Goal: Transaction & Acquisition: Book appointment/travel/reservation

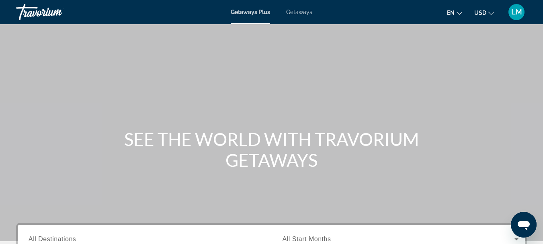
click at [489, 12] on icon "Change currency" at bounding box center [492, 13] width 6 height 6
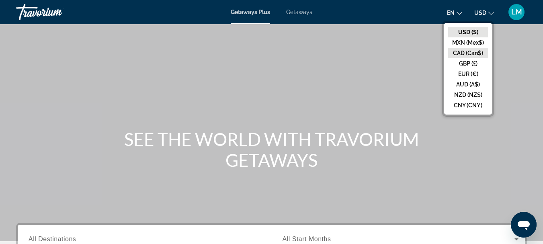
click at [466, 50] on button "CAD (Can$)" at bounding box center [468, 53] width 40 height 10
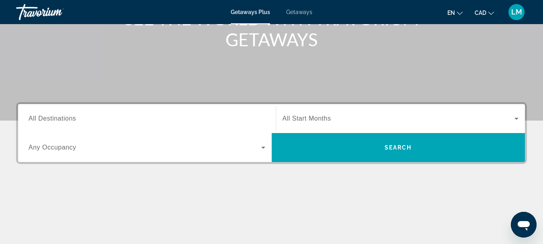
scroll to position [161, 0]
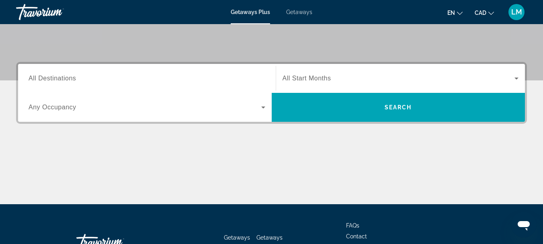
click at [31, 79] on span "All Destinations" at bounding box center [52, 78] width 47 height 7
click at [31, 79] on input "Destination All Destinations" at bounding box center [147, 79] width 237 height 10
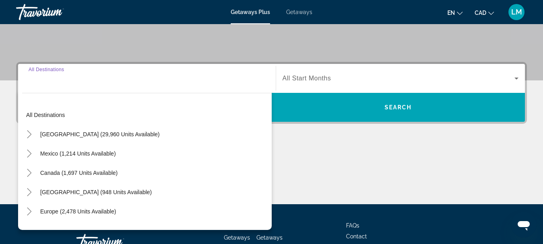
scroll to position [197, 0]
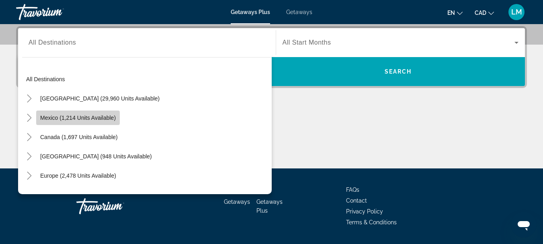
click at [61, 120] on span "Mexico (1,214 units available)" at bounding box center [78, 118] width 76 height 6
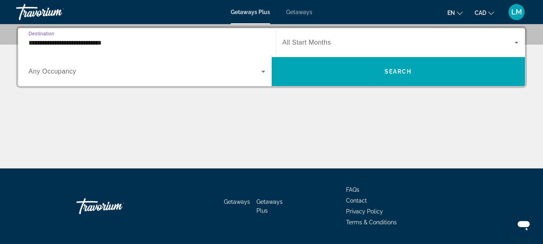
click at [31, 42] on input "**********" at bounding box center [147, 43] width 237 height 10
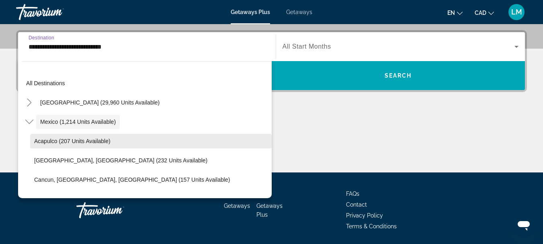
scroll to position [40, 0]
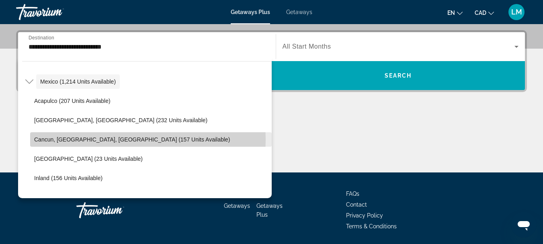
click at [104, 140] on span "Cancun, [GEOGRAPHIC_DATA], [GEOGRAPHIC_DATA] (157 units available)" at bounding box center [132, 139] width 196 height 6
type input "**********"
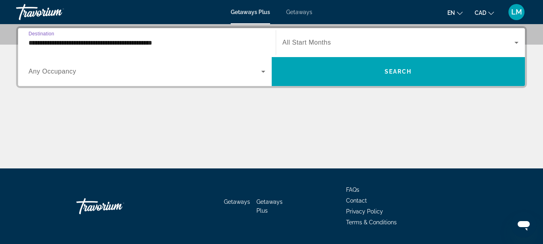
click at [69, 74] on span "Any Occupancy" at bounding box center [53, 71] width 48 height 7
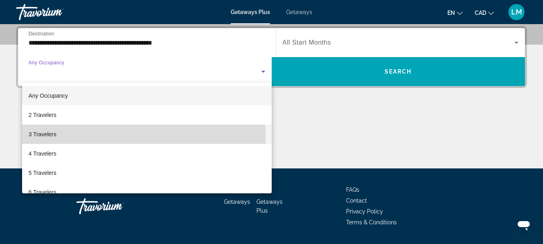
click at [75, 133] on mat-option "3 Travelers" at bounding box center [147, 134] width 250 height 19
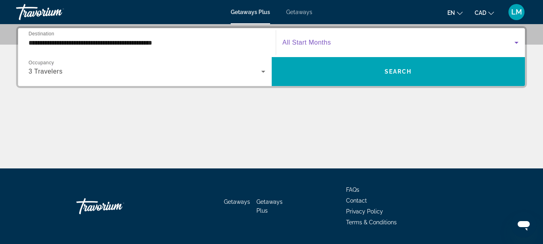
click at [516, 38] on icon "Search widget" at bounding box center [517, 43] width 10 height 10
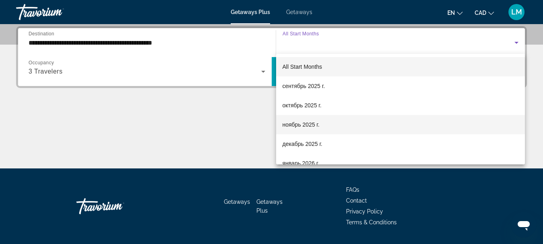
click at [312, 125] on span "ноябрь 2025 г." at bounding box center [301, 125] width 37 height 10
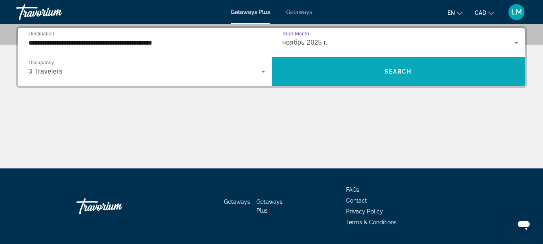
click at [402, 70] on span "Search" at bounding box center [398, 71] width 27 height 6
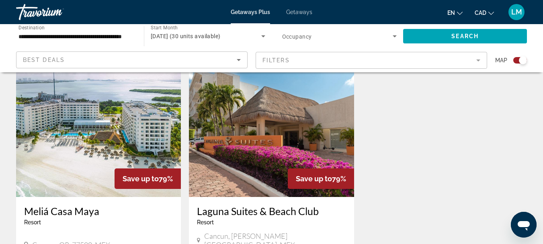
scroll to position [362, 0]
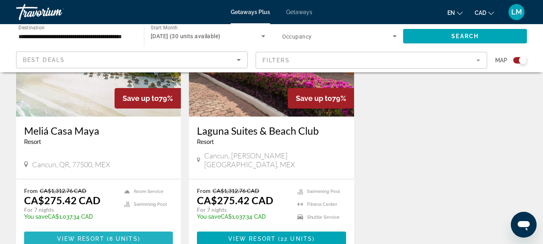
click at [103, 236] on span "View Resort" at bounding box center [80, 239] width 47 height 6
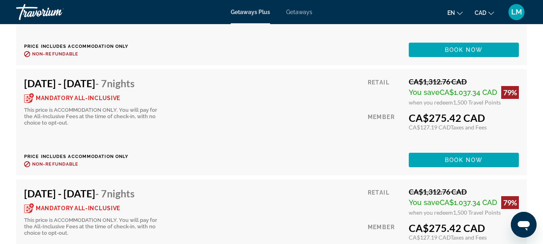
scroll to position [1769, 0]
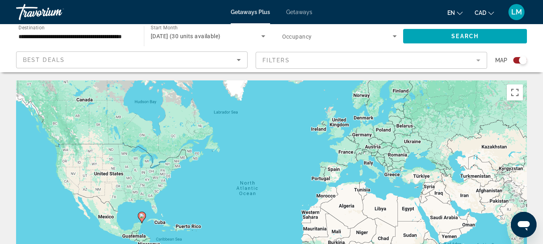
click at [289, 11] on span "Getaways" at bounding box center [299, 12] width 26 height 6
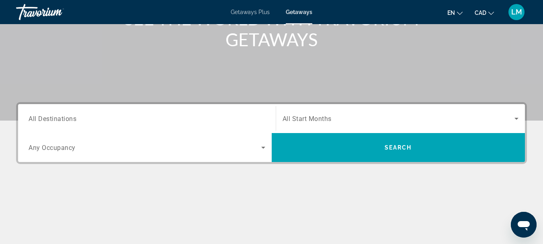
scroll to position [161, 0]
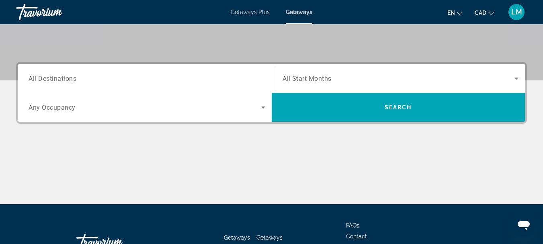
click at [31, 78] on span "All Destinations" at bounding box center [53, 78] width 48 height 8
click at [31, 78] on input "Destination All Destinations" at bounding box center [147, 79] width 237 height 10
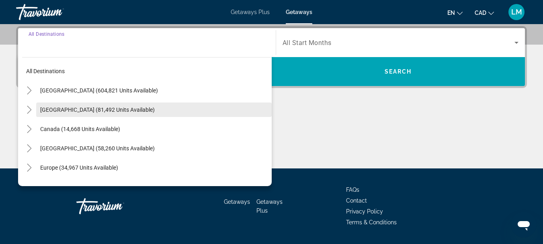
click at [39, 109] on span "Search widget" at bounding box center [154, 109] width 236 height 19
type input "**********"
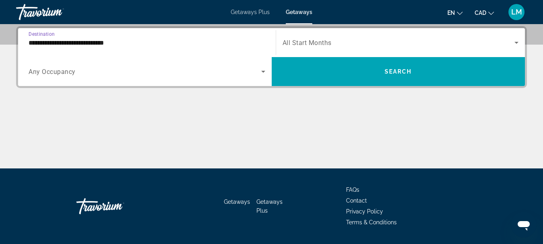
click at [31, 72] on span "Any Occupancy" at bounding box center [52, 72] width 47 height 8
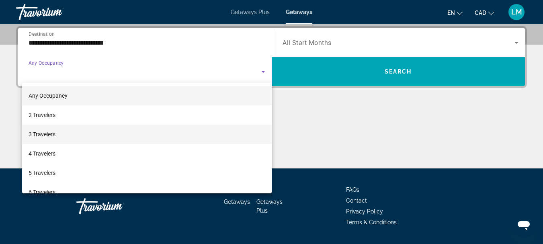
click at [36, 133] on span "3 Travelers" at bounding box center [42, 134] width 27 height 10
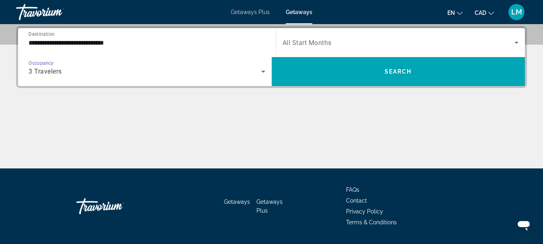
click at [516, 41] on icon "Search widget" at bounding box center [517, 43] width 10 height 10
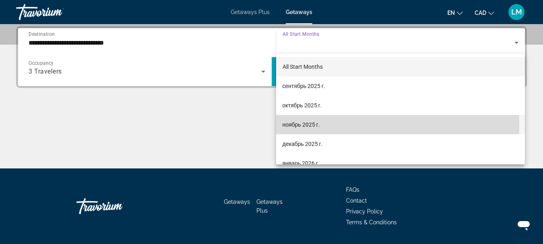
click at [327, 125] on mat-option "ноябрь 2025 г." at bounding box center [400, 124] width 249 height 19
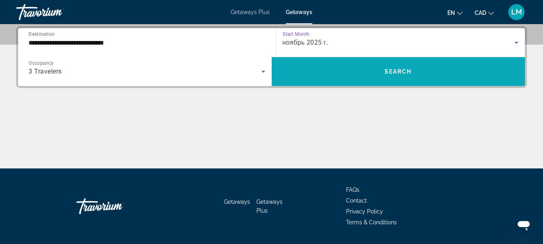
click at [396, 69] on span "Search" at bounding box center [398, 71] width 27 height 6
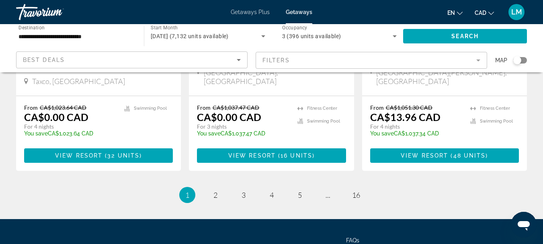
scroll to position [1006, 0]
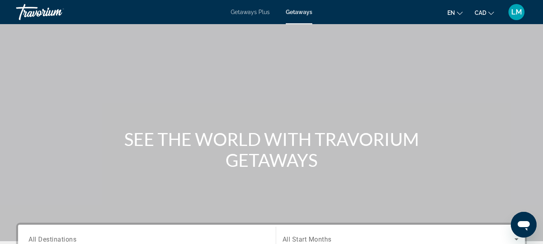
scroll to position [40, 0]
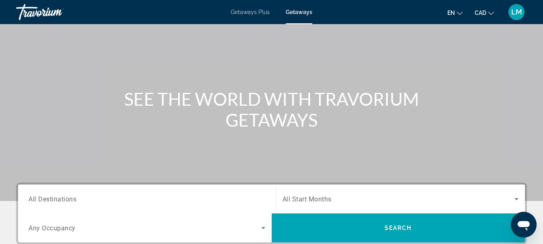
click at [30, 198] on span "All Destinations" at bounding box center [53, 199] width 48 height 8
click at [30, 198] on input "Destination All Destinations" at bounding box center [147, 200] width 237 height 10
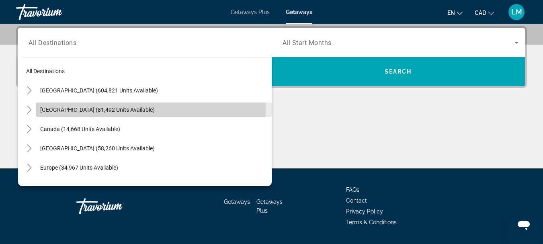
click at [45, 109] on span "Mexico (81,492 units available)" at bounding box center [97, 110] width 115 height 6
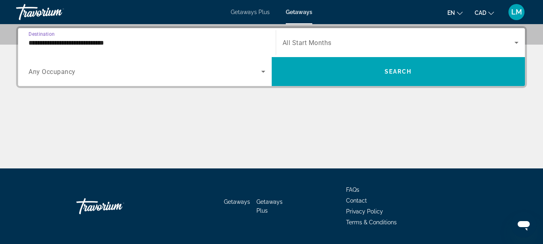
click at [29, 39] on input "**********" at bounding box center [147, 43] width 237 height 10
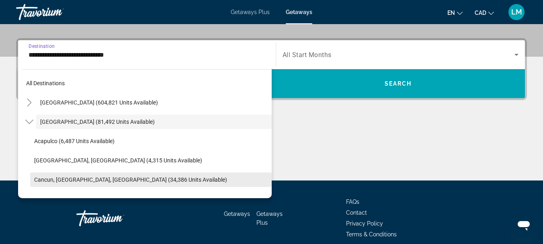
click at [36, 179] on span "Cancun, Cozumel, Riviera Maya (34,386 units available)" at bounding box center [130, 180] width 193 height 6
type input "**********"
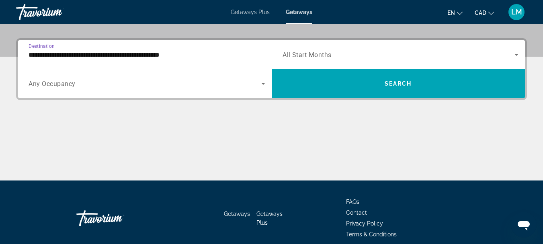
scroll to position [197, 0]
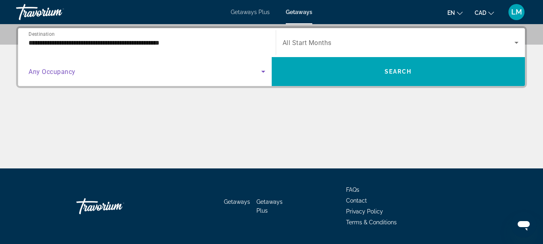
click at [265, 72] on icon "Search widget" at bounding box center [264, 72] width 10 height 10
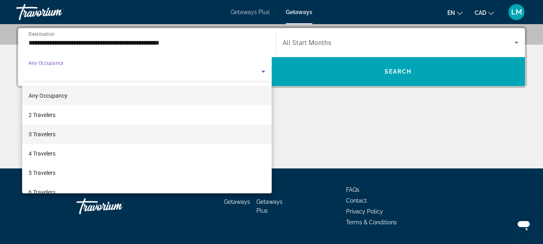
click at [156, 135] on mat-option "3 Travelers" at bounding box center [147, 134] width 250 height 19
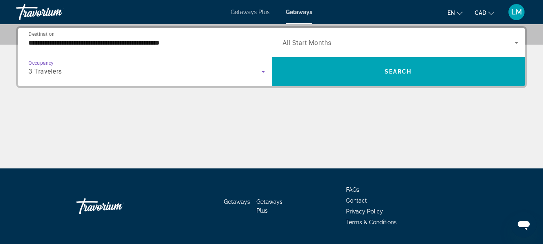
click at [519, 42] on icon "Search widget" at bounding box center [517, 43] width 10 height 10
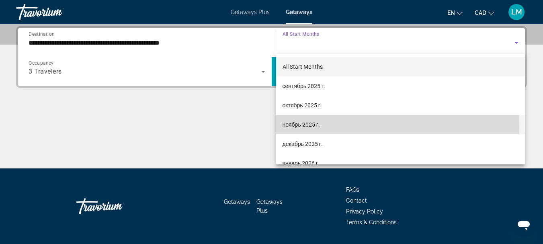
click at [327, 126] on mat-option "ноябрь 2025 г." at bounding box center [400, 124] width 249 height 19
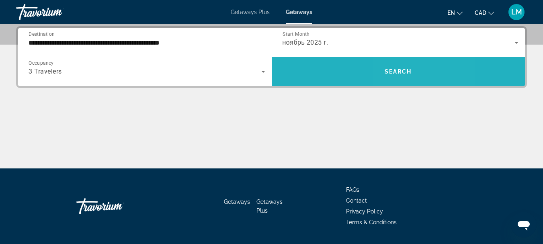
click at [413, 68] on span "Search widget" at bounding box center [399, 71] width 254 height 19
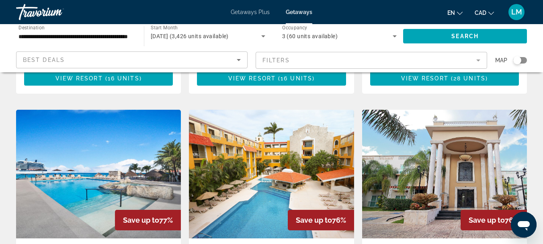
scroll to position [1045, 0]
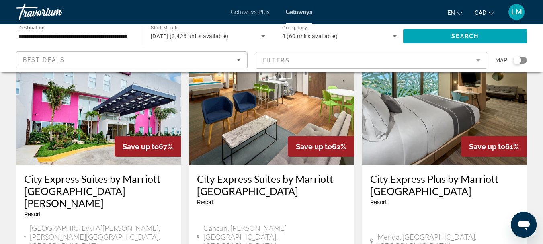
scroll to position [1086, 0]
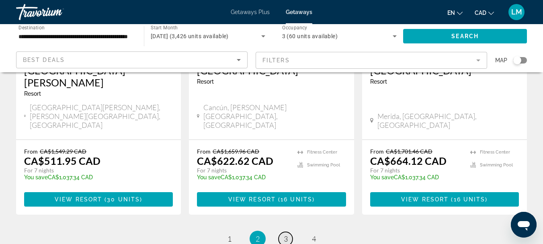
click at [286, 234] on span "3" at bounding box center [286, 238] width 4 height 9
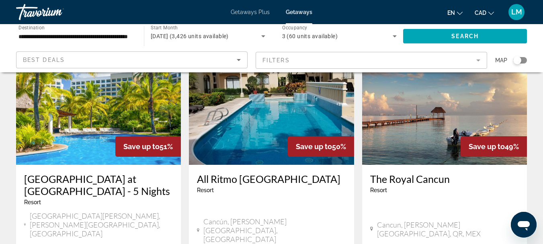
scroll to position [1045, 0]
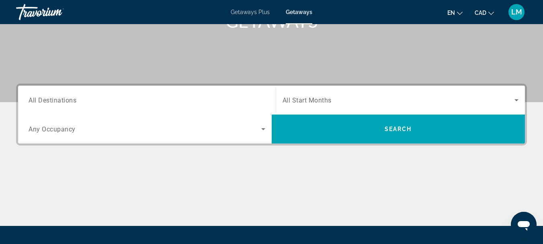
scroll to position [59, 0]
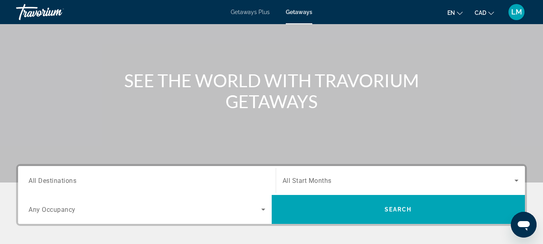
click at [31, 180] on span "All Destinations" at bounding box center [53, 181] width 48 height 8
click at [31, 180] on input "Destination All Destinations" at bounding box center [147, 181] width 237 height 10
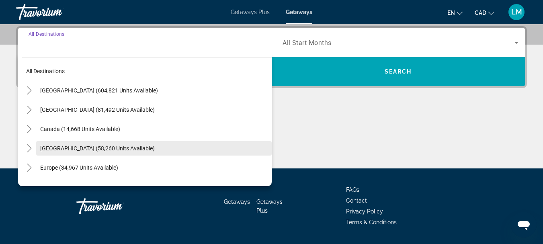
click at [101, 148] on span "Caribbean & Atlantic Islands (58,260 units available)" at bounding box center [97, 148] width 115 height 6
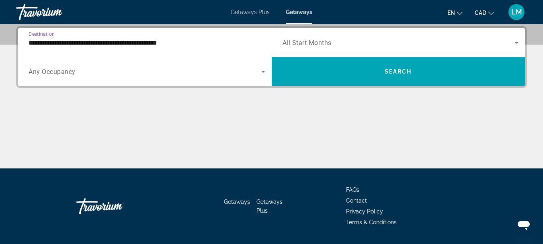
click at [29, 41] on input "**********" at bounding box center [147, 43] width 237 height 10
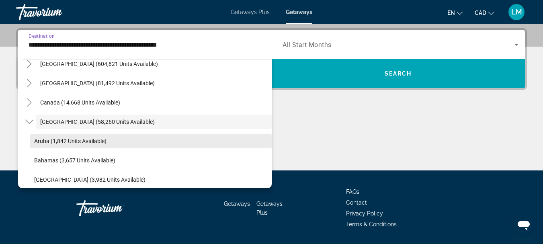
scroll to position [69, 0]
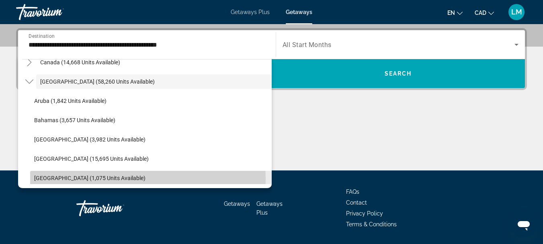
click at [81, 179] on span "Dominican Republic (1,075 units available)" at bounding box center [89, 178] width 111 height 6
type input "**********"
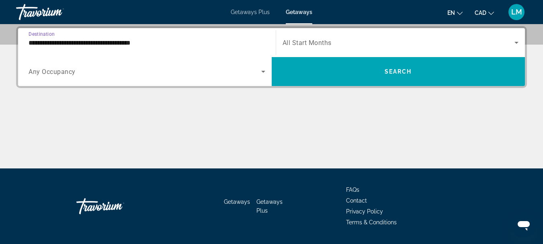
click at [263, 70] on icon "Search widget" at bounding box center [264, 72] width 10 height 10
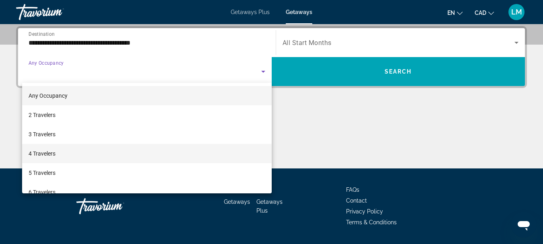
click at [93, 153] on mat-option "4 Travelers" at bounding box center [147, 153] width 250 height 19
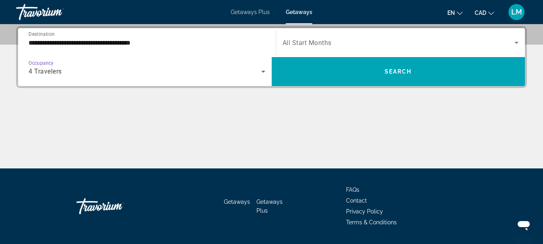
click at [517, 43] on icon "Search widget" at bounding box center [517, 43] width 4 height 2
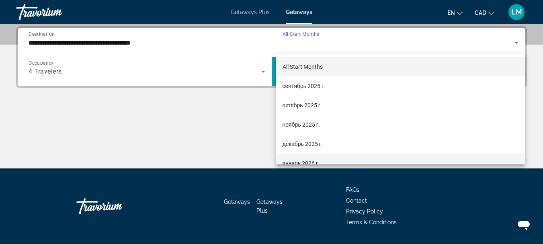
click at [296, 160] on span "январь 2026 г." at bounding box center [301, 163] width 37 height 10
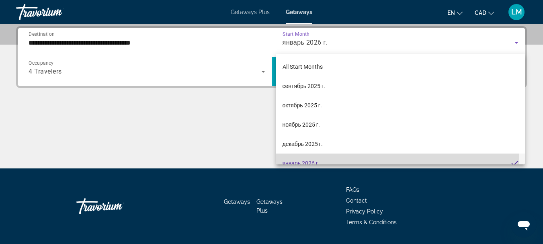
scroll to position [0, 0]
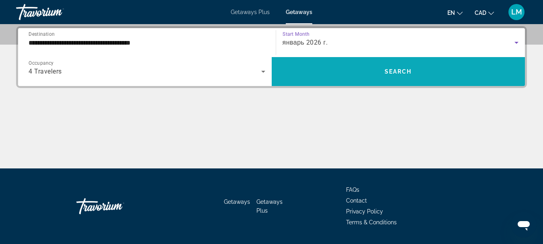
click at [406, 72] on span "Search" at bounding box center [398, 71] width 27 height 6
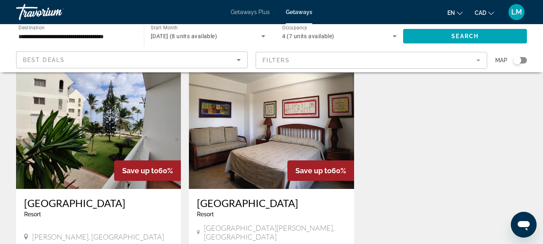
scroll to position [121, 0]
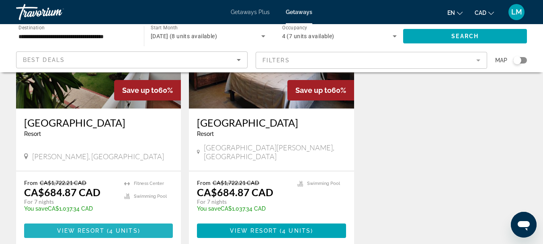
click at [77, 228] on span "View Resort" at bounding box center [80, 231] width 47 height 6
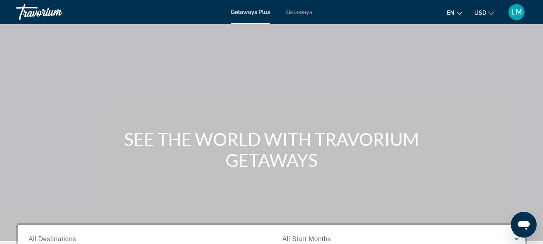
scroll to position [161, 0]
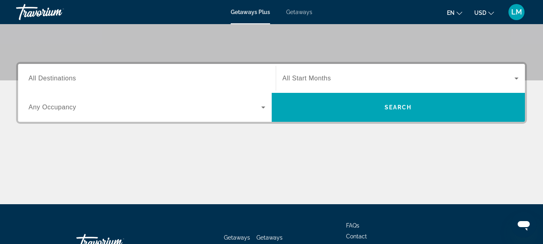
click at [29, 76] on span "All Destinations" at bounding box center [52, 78] width 47 height 7
click at [29, 76] on input "Destination All Destinations" at bounding box center [147, 79] width 237 height 10
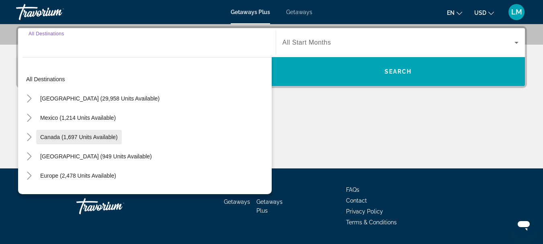
click at [38, 137] on span "Search widget" at bounding box center [79, 136] width 86 height 19
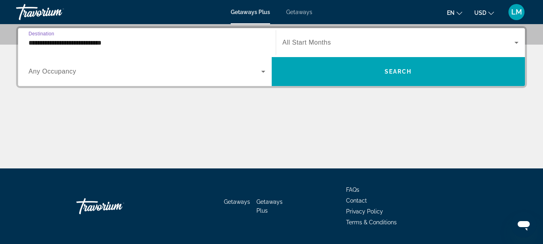
click at [29, 42] on input "**********" at bounding box center [147, 43] width 237 height 10
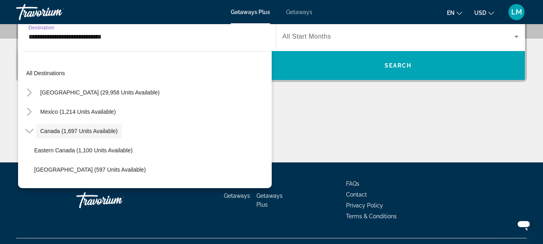
scroll to position [9, 0]
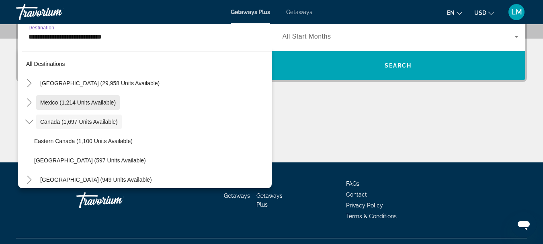
click at [42, 105] on span "Mexico (1,214 units available)" at bounding box center [78, 102] width 76 height 6
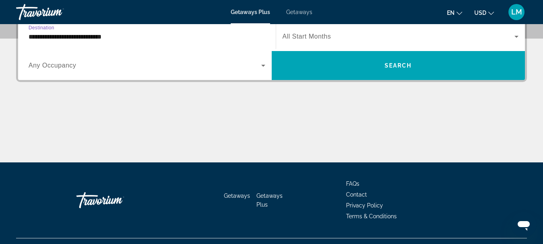
scroll to position [197, 0]
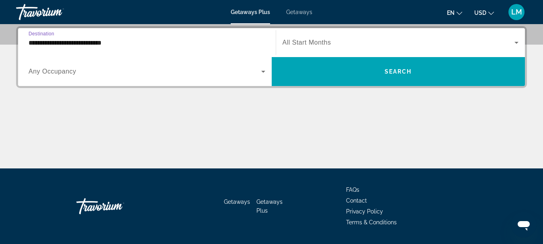
click at [31, 42] on input "**********" at bounding box center [147, 43] width 237 height 10
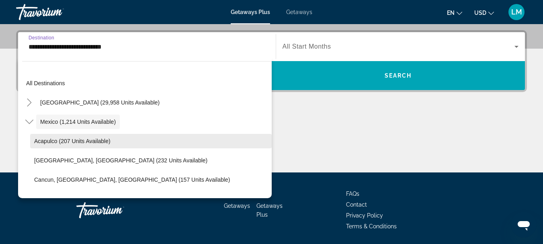
scroll to position [40, 0]
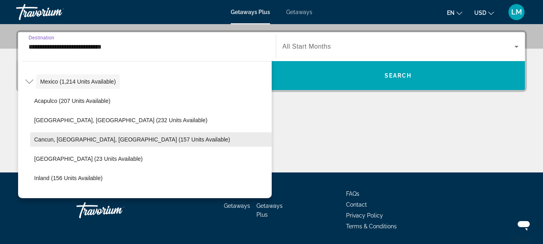
click at [66, 140] on span "Cancun, Cozumel, Riviera Maya (157 units available)" at bounding box center [132, 139] width 196 height 6
type input "**********"
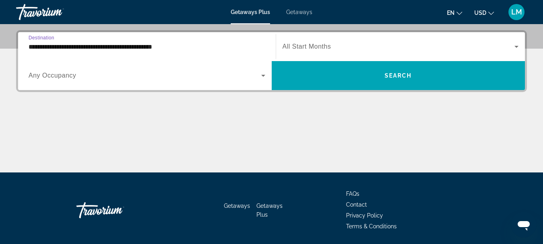
scroll to position [197, 0]
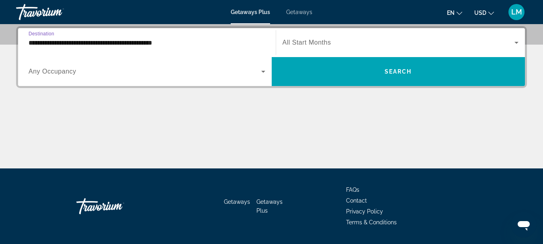
click at [264, 71] on icon "Search widget" at bounding box center [263, 72] width 4 height 2
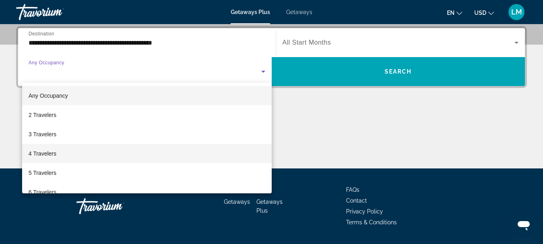
click at [67, 150] on mat-option "4 Travelers" at bounding box center [147, 153] width 250 height 19
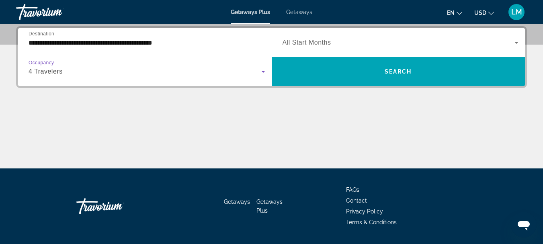
click at [518, 44] on icon "Search widget" at bounding box center [517, 43] width 10 height 10
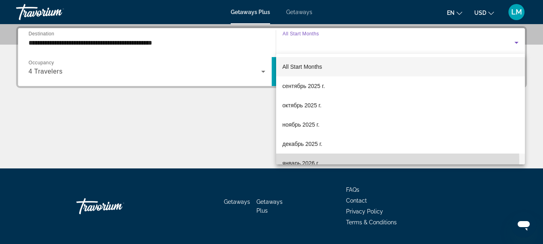
click at [351, 160] on mat-option "январь 2026 г." at bounding box center [400, 163] width 249 height 19
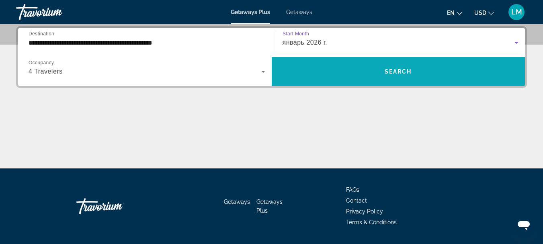
click at [392, 73] on span "Search" at bounding box center [398, 71] width 27 height 6
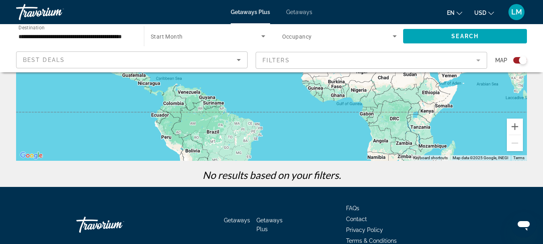
scroll to position [40, 0]
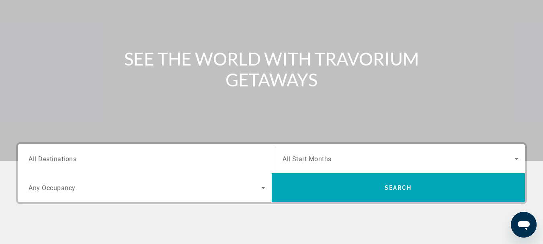
scroll to position [161, 0]
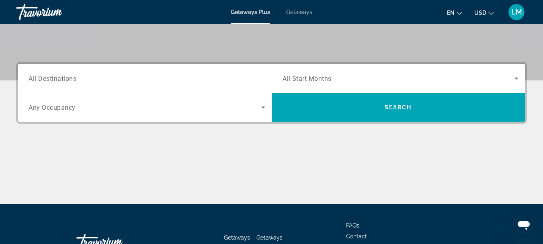
click at [29, 76] on span "All Destinations" at bounding box center [53, 78] width 48 height 8
click at [29, 76] on input "Destination All Destinations" at bounding box center [147, 79] width 237 height 10
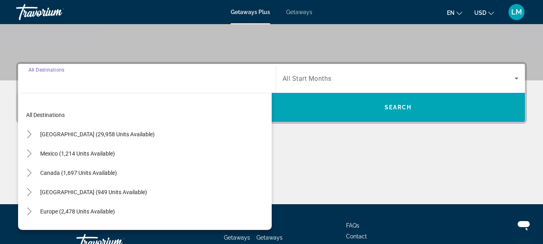
scroll to position [197, 0]
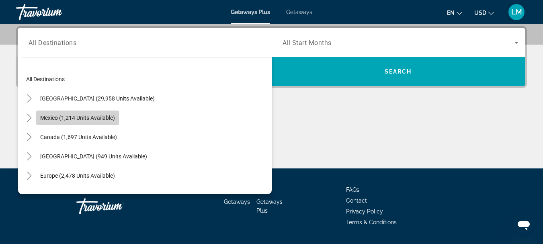
click at [49, 116] on span "Mexico (1,214 units available)" at bounding box center [77, 118] width 75 height 6
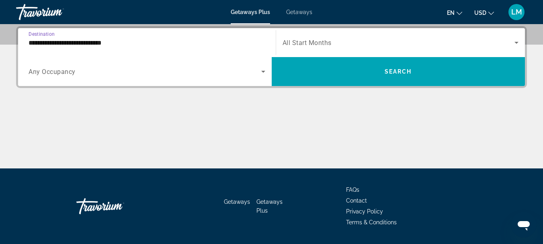
click at [28, 41] on div "**********" at bounding box center [147, 42] width 250 height 23
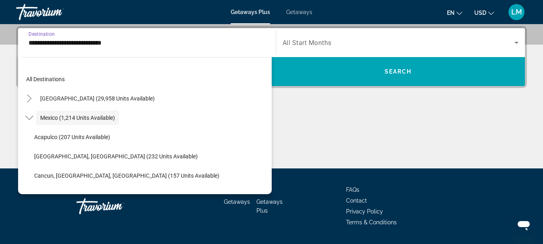
scroll to position [193, 0]
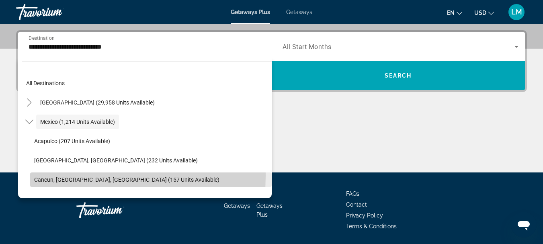
click at [49, 176] on span "Search widget" at bounding box center [151, 179] width 242 height 19
type input "**********"
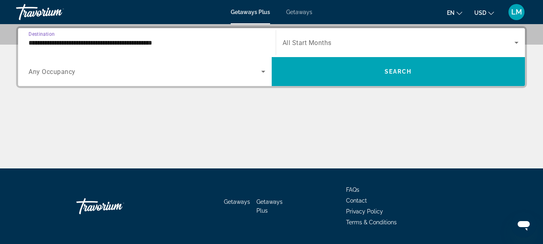
click at [30, 71] on span "Any Occupancy" at bounding box center [52, 72] width 47 height 8
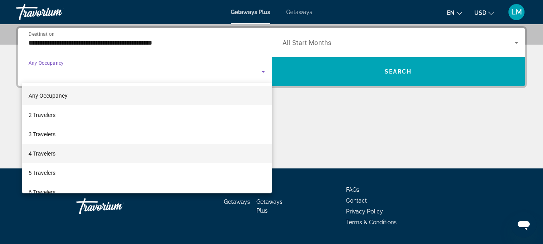
click at [35, 154] on span "4 Travelers" at bounding box center [42, 154] width 27 height 10
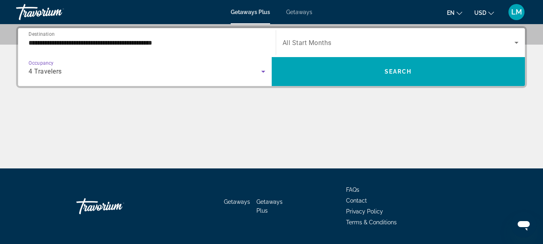
click at [515, 43] on icon "Search widget" at bounding box center [517, 43] width 10 height 10
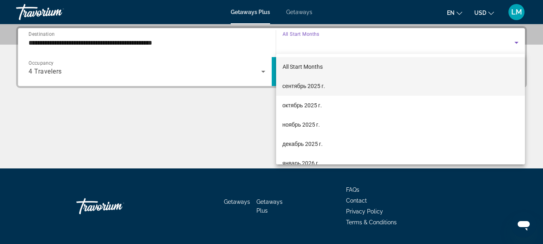
scroll to position [80, 0]
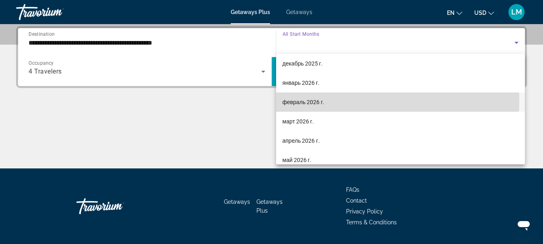
click at [319, 102] on span "февраль 2026 г." at bounding box center [304, 102] width 42 height 10
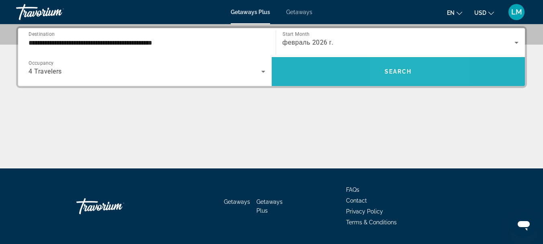
click at [396, 67] on span "Search widget" at bounding box center [399, 71] width 254 height 19
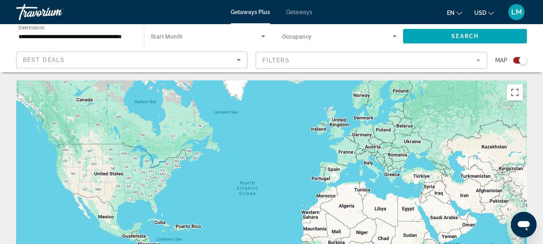
scroll to position [121, 0]
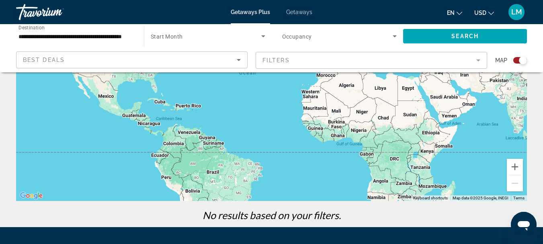
click at [307, 14] on span "Getaways" at bounding box center [299, 12] width 26 height 6
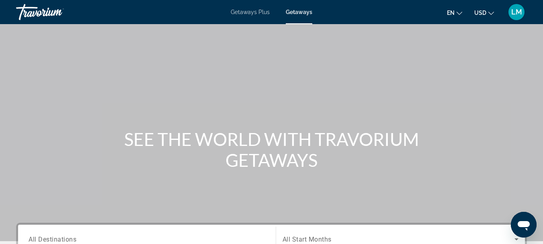
scroll to position [80, 0]
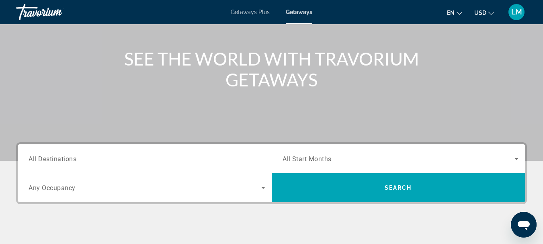
click at [30, 158] on span "All Destinations" at bounding box center [53, 159] width 48 height 8
click at [30, 158] on input "Destination All Destinations" at bounding box center [147, 159] width 237 height 10
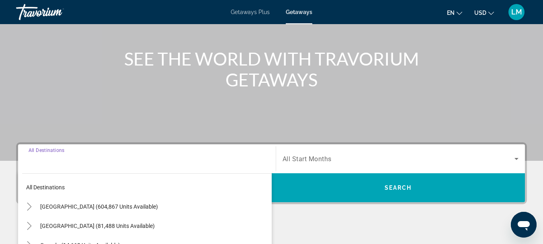
scroll to position [197, 0]
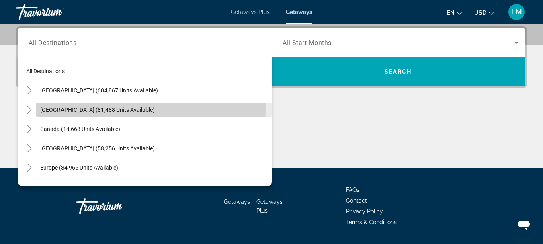
click at [41, 108] on span "Mexico (81,488 units available)" at bounding box center [97, 110] width 115 height 6
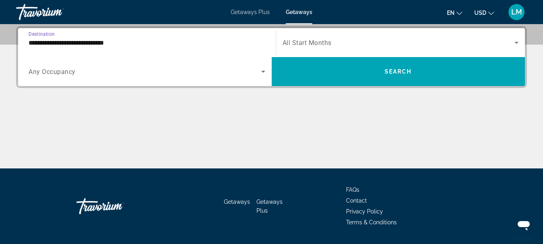
click at [29, 41] on input "**********" at bounding box center [147, 43] width 237 height 10
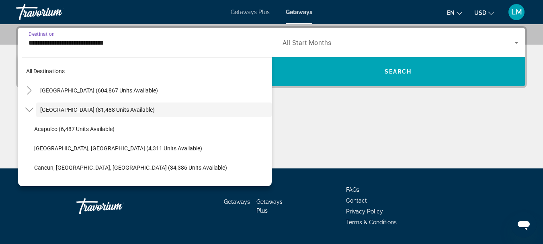
scroll to position [185, 0]
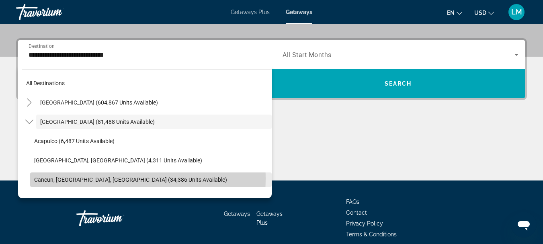
click at [46, 179] on span "Cancun, Cozumel, Riviera Maya (34,386 units available)" at bounding box center [130, 180] width 193 height 6
type input "**********"
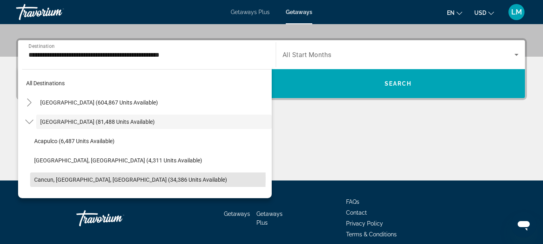
scroll to position [197, 0]
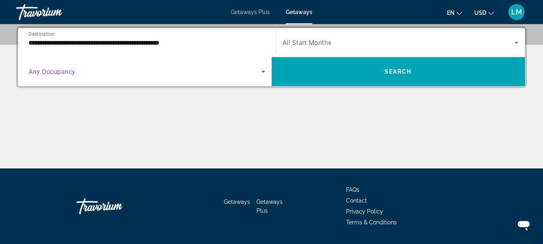
click at [267, 75] on icon "Search widget" at bounding box center [264, 72] width 10 height 10
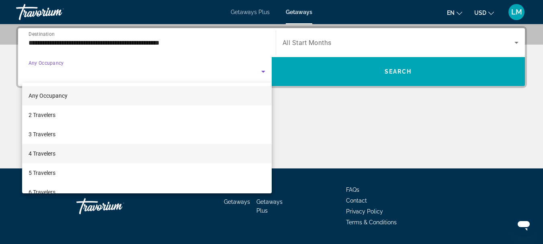
click at [97, 149] on mat-option "4 Travelers" at bounding box center [147, 153] width 250 height 19
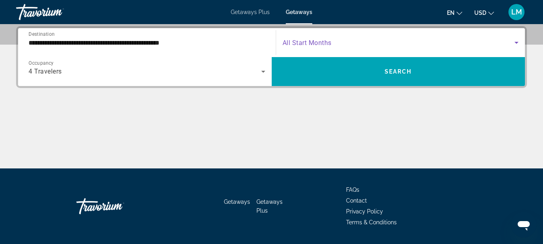
click at [516, 39] on icon "Search widget" at bounding box center [517, 43] width 10 height 10
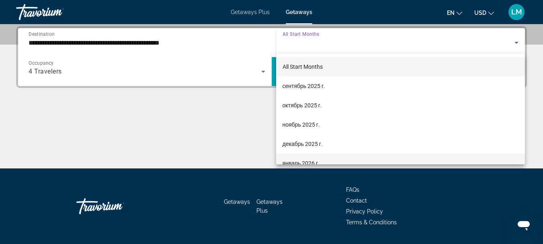
scroll to position [80, 0]
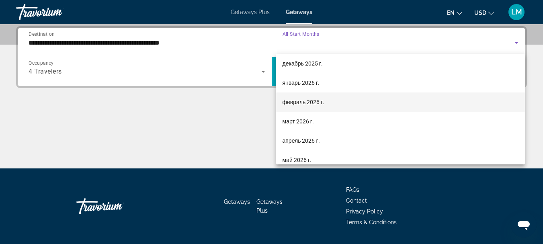
click at [331, 104] on mat-option "февраль 2026 г." at bounding box center [400, 101] width 249 height 19
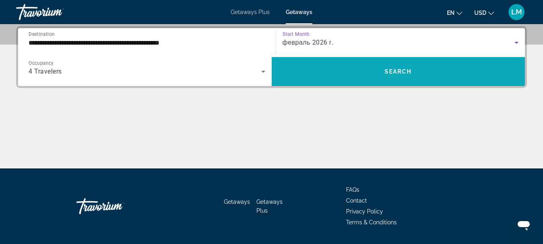
click at [420, 69] on span "Search widget" at bounding box center [399, 71] width 254 height 19
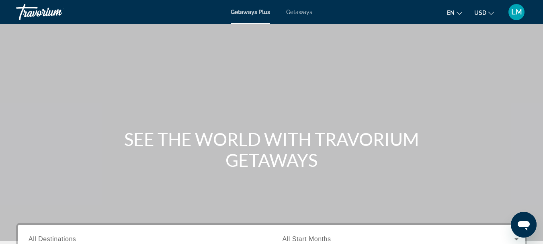
scroll to position [121, 0]
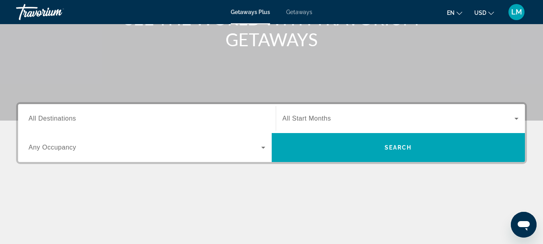
click at [29, 116] on span "All Destinations" at bounding box center [52, 118] width 47 height 7
click at [29, 116] on input "Destination All Destinations" at bounding box center [147, 119] width 237 height 10
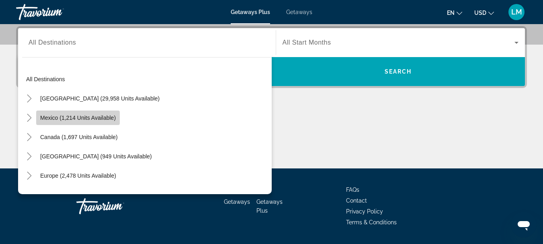
click at [38, 117] on span "Search widget" at bounding box center [78, 117] width 84 height 19
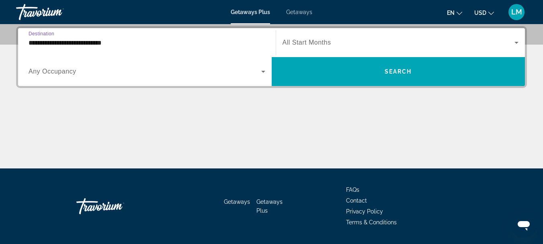
click at [30, 43] on input "**********" at bounding box center [147, 43] width 237 height 10
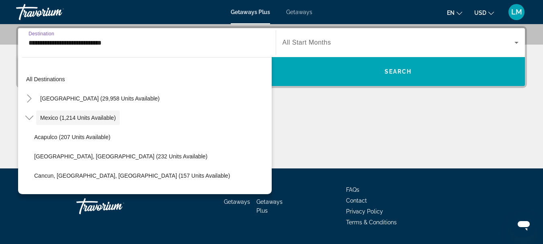
scroll to position [193, 0]
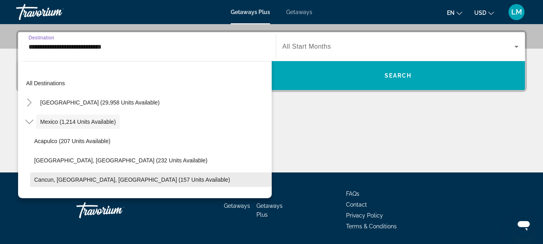
click at [62, 178] on span "Cancun, [GEOGRAPHIC_DATA], [GEOGRAPHIC_DATA] (157 units available)" at bounding box center [132, 180] width 196 height 6
type input "**********"
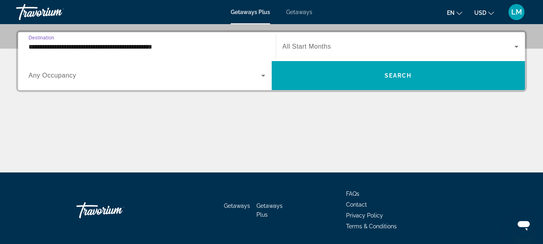
scroll to position [197, 0]
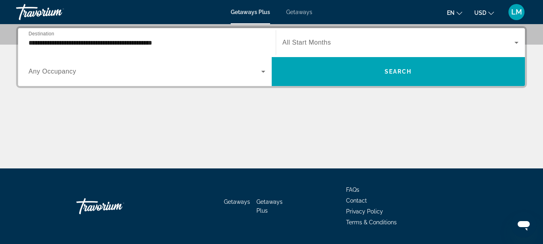
click at [30, 70] on span "Any Occupancy" at bounding box center [53, 71] width 48 height 7
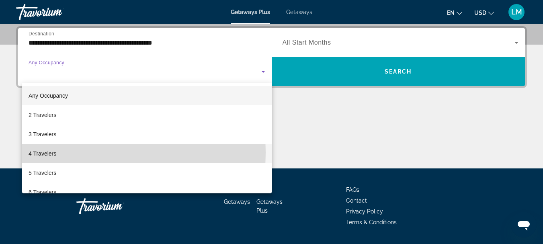
click at [34, 152] on span "4 Travelers" at bounding box center [43, 154] width 28 height 10
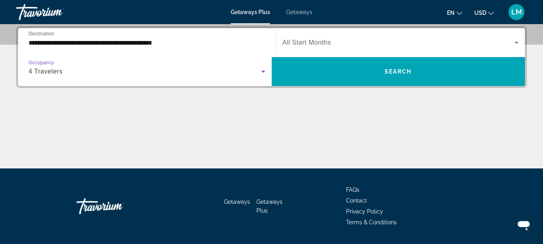
click at [518, 41] on icon "Search widget" at bounding box center [517, 43] width 10 height 10
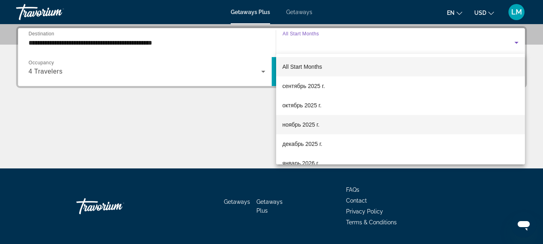
scroll to position [80, 0]
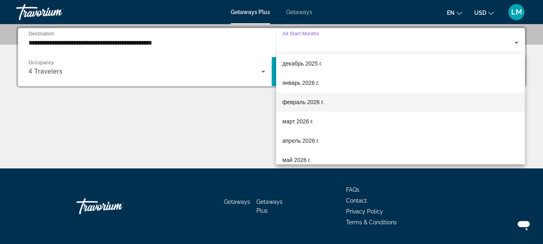
click at [316, 102] on span "февраль 2026 г." at bounding box center [304, 102] width 42 height 10
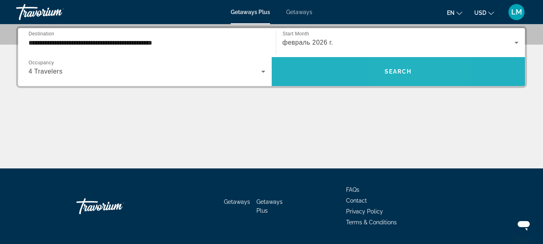
click at [395, 72] on span "Search" at bounding box center [398, 71] width 27 height 6
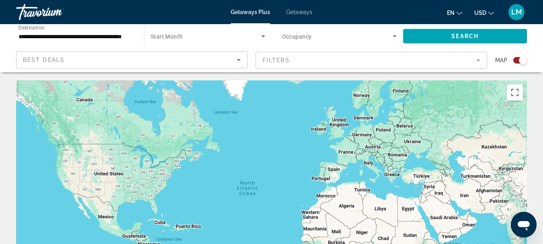
scroll to position [121, 0]
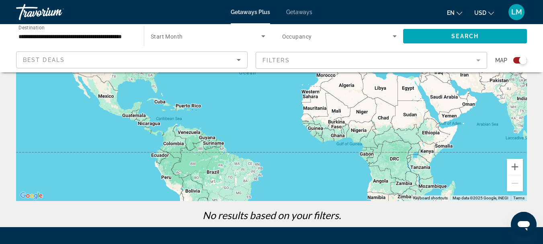
click at [292, 12] on span "Getaways" at bounding box center [299, 12] width 26 height 6
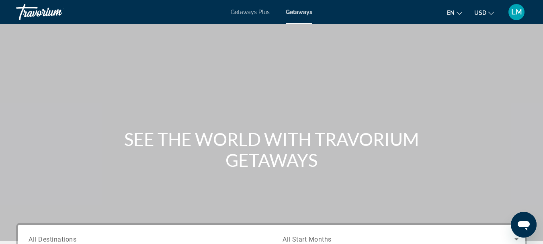
scroll to position [121, 0]
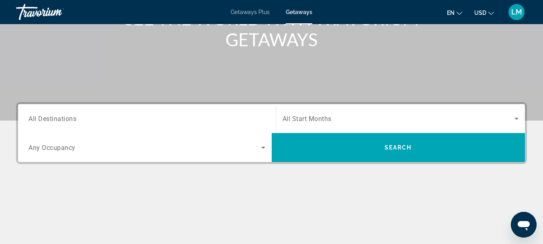
click at [29, 118] on span "All Destinations" at bounding box center [53, 119] width 48 height 8
click at [29, 118] on input "Destination All Destinations" at bounding box center [147, 119] width 237 height 10
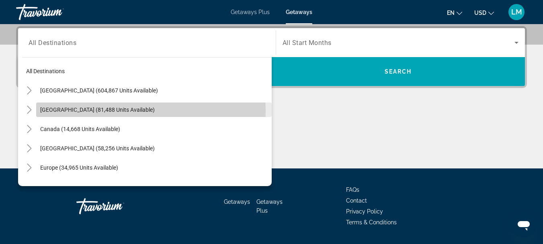
click at [37, 111] on span "Search widget" at bounding box center [154, 109] width 236 height 19
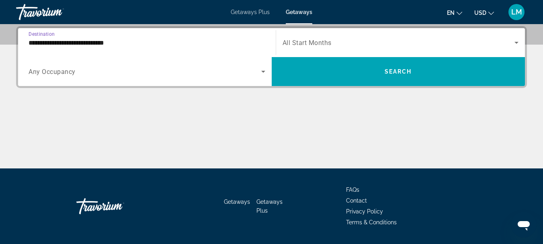
click at [30, 41] on input "**********" at bounding box center [147, 43] width 237 height 10
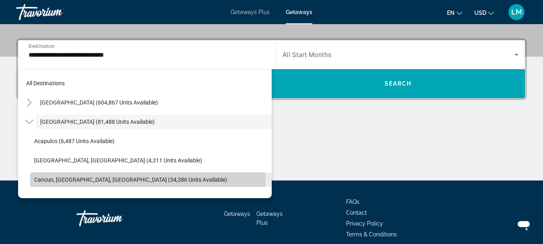
click at [53, 177] on span "Cancun, [GEOGRAPHIC_DATA], [GEOGRAPHIC_DATA] (34,386 units available)" at bounding box center [130, 180] width 193 height 6
type input "**********"
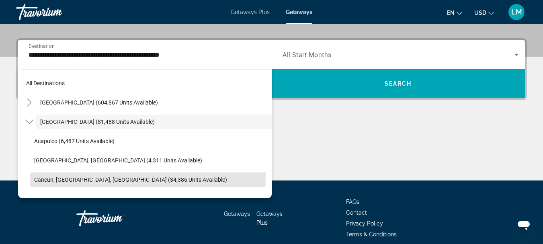
scroll to position [197, 0]
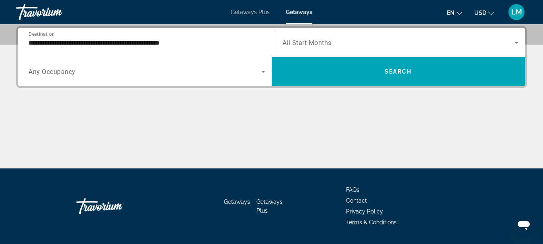
click at [35, 70] on span "Any Occupancy" at bounding box center [52, 72] width 47 height 8
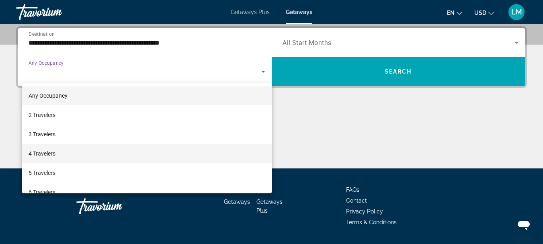
click at [54, 156] on span "4 Travelers" at bounding box center [42, 154] width 27 height 10
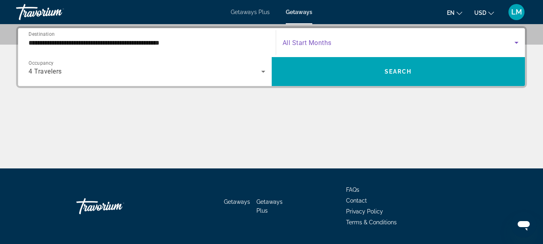
click at [516, 44] on icon "Search widget" at bounding box center [517, 43] width 10 height 10
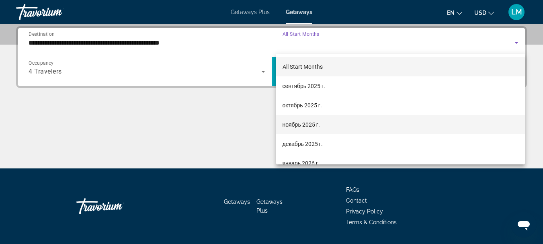
scroll to position [40, 0]
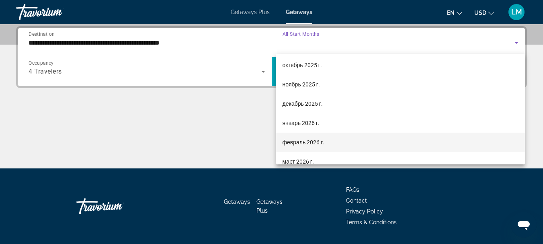
click at [316, 143] on span "февраль 2026 г." at bounding box center [304, 143] width 42 height 10
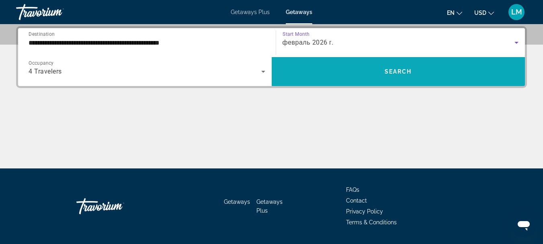
click at [397, 68] on span "Search" at bounding box center [398, 71] width 27 height 6
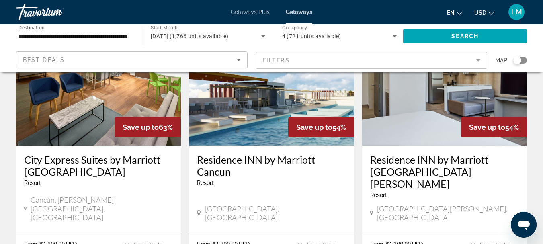
scroll to position [1126, 0]
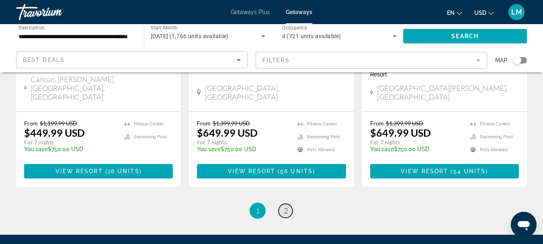
click at [287, 206] on span "2" at bounding box center [286, 210] width 4 height 9
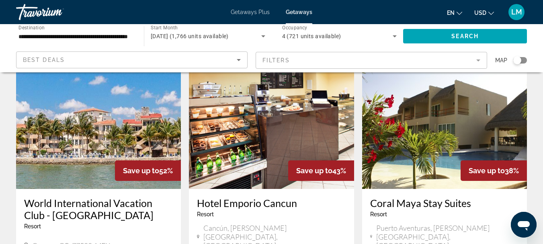
scroll to position [121, 0]
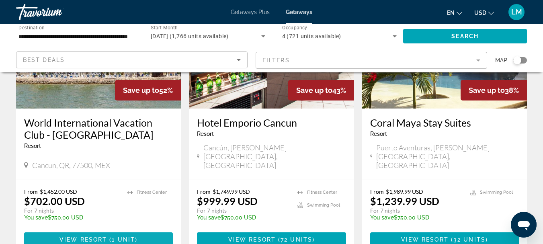
click at [98, 236] on span "View Resort" at bounding box center [83, 239] width 47 height 6
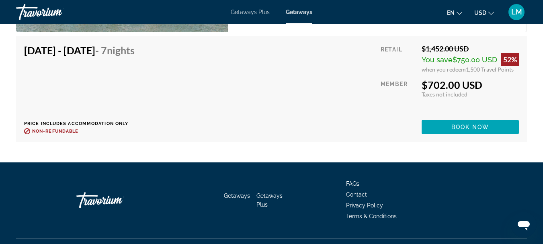
scroll to position [1505, 0]
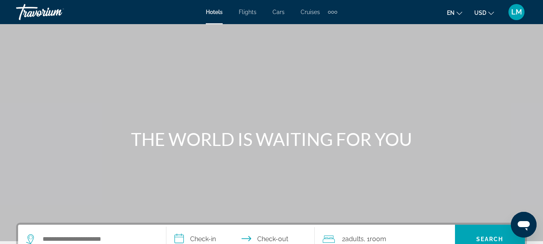
scroll to position [80, 0]
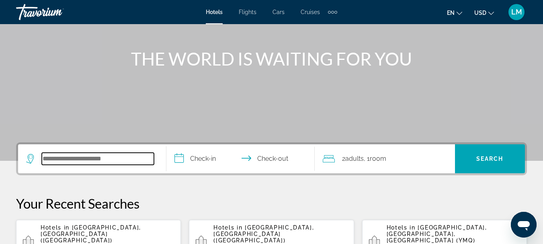
click at [47, 157] on input "Search widget" at bounding box center [98, 159] width 112 height 12
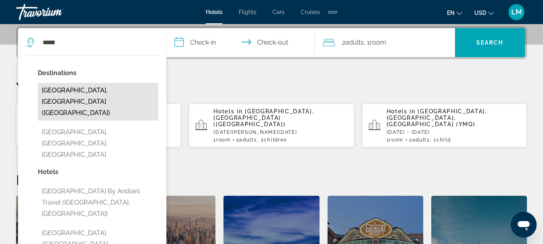
click at [56, 93] on button "Cancun, Mexico (CUN)" at bounding box center [98, 102] width 121 height 38
type input "**********"
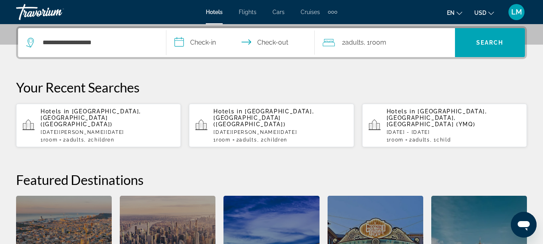
click at [181, 41] on input "**********" at bounding box center [242, 43] width 152 height 31
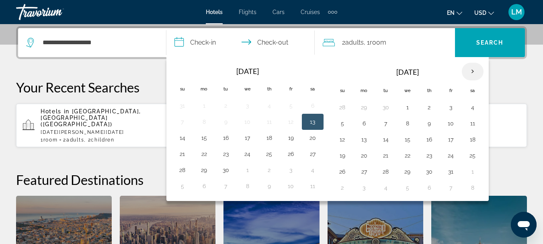
click at [472, 70] on th "Next month" at bounding box center [473, 72] width 22 height 18
click at [472, 71] on th "Next month" at bounding box center [473, 72] width 22 height 18
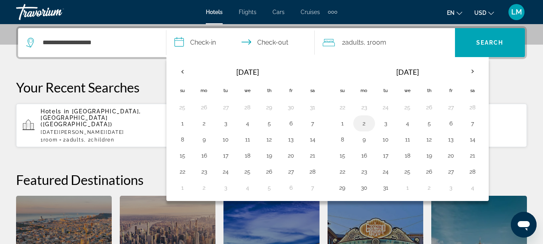
click at [363, 124] on button "2" at bounding box center [364, 123] width 13 height 11
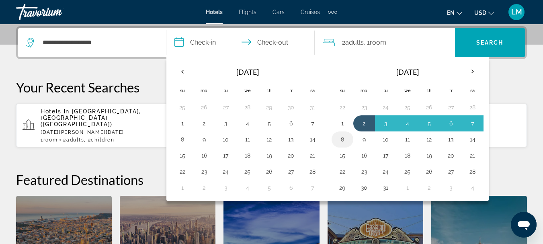
click at [342, 140] on button "8" at bounding box center [342, 139] width 13 height 11
type input "**********"
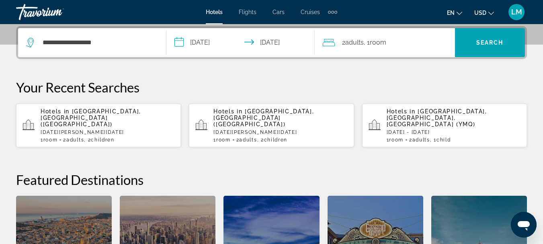
click at [331, 42] on icon "Travelers: 2 adults, 0 children" at bounding box center [329, 43] width 12 height 10
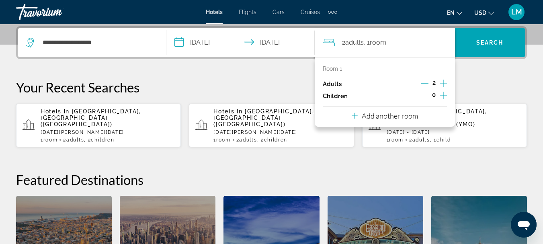
click at [444, 85] on icon "Increment adults" at bounding box center [443, 83] width 7 height 10
click at [442, 95] on icon "Increment children" at bounding box center [443, 95] width 7 height 7
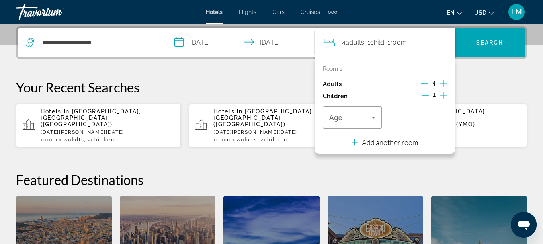
click at [442, 95] on icon "Increment children" at bounding box center [443, 95] width 7 height 7
click at [375, 118] on icon "Travelers: 4 adults, 2 children" at bounding box center [374, 118] width 10 height 10
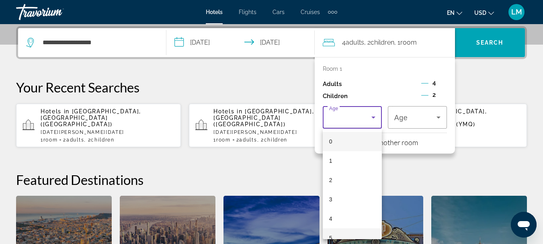
click at [346, 234] on mat-option "5" at bounding box center [352, 237] width 59 height 19
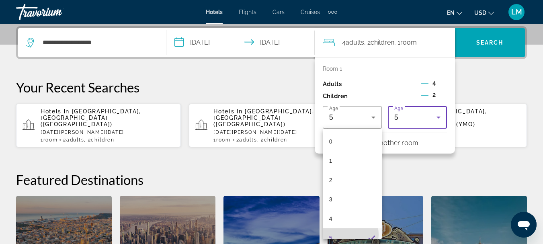
scroll to position [8, 0]
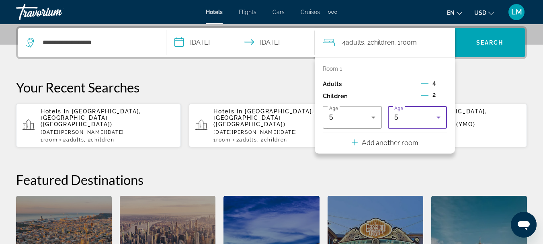
click at [441, 117] on icon "Travelers: 4 adults, 2 children" at bounding box center [439, 118] width 10 height 10
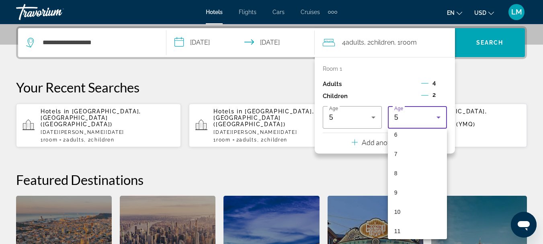
scroll to position [144, 0]
click at [407, 188] on mat-option "10" at bounding box center [417, 190] width 59 height 19
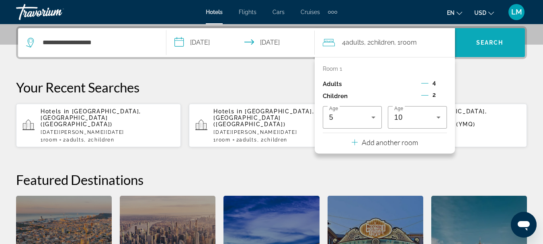
click at [497, 41] on span "Search" at bounding box center [489, 42] width 27 height 6
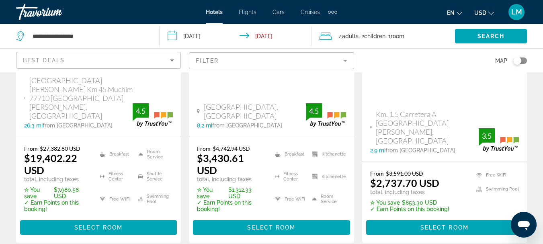
scroll to position [1287, 0]
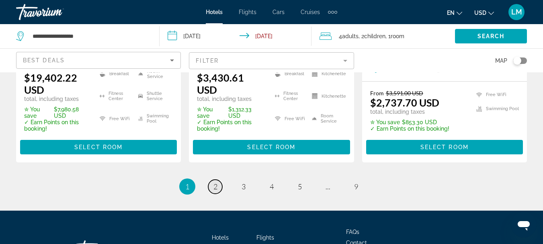
click at [217, 180] on link "page 2" at bounding box center [215, 187] width 14 height 14
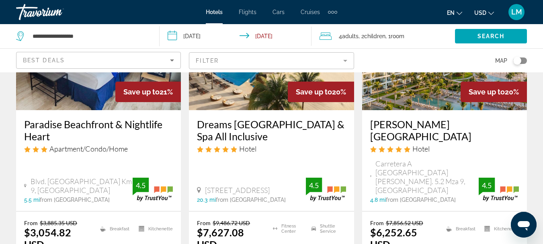
scroll to position [844, 0]
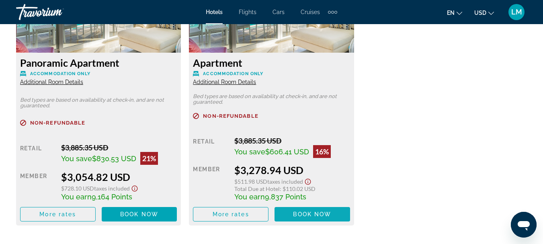
scroll to position [1448, 0]
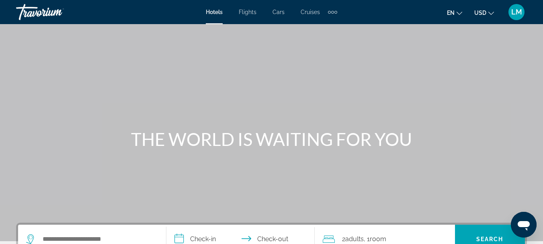
scroll to position [80, 0]
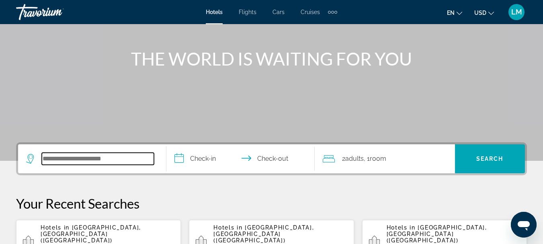
click at [43, 156] on input "Search widget" at bounding box center [98, 159] width 112 height 12
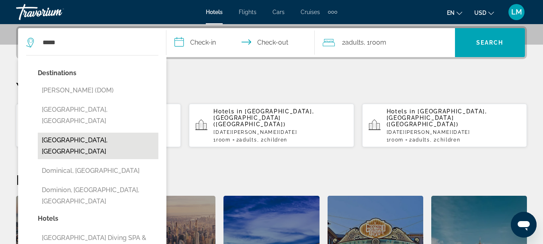
click at [46, 133] on button "[GEOGRAPHIC_DATA], [GEOGRAPHIC_DATA]" at bounding box center [98, 146] width 121 height 27
type input "**********"
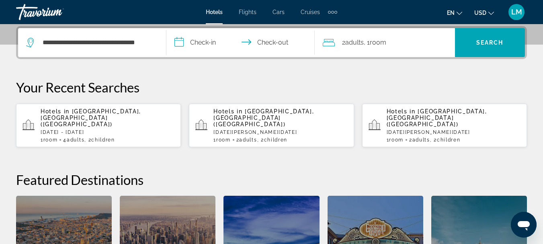
click at [178, 43] on input "**********" at bounding box center [242, 43] width 152 height 31
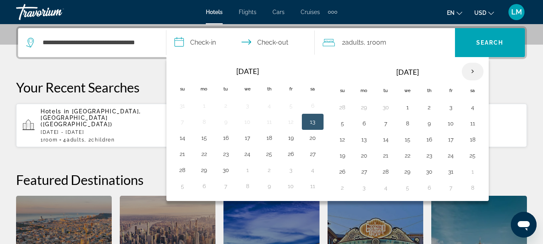
click at [474, 71] on th "Next month" at bounding box center [473, 72] width 22 height 18
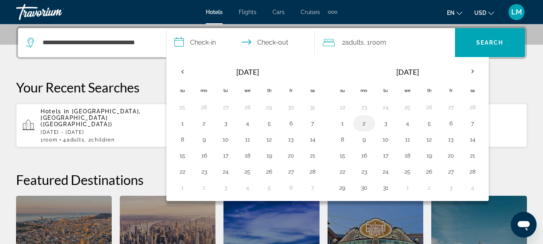
click at [362, 122] on button "2" at bounding box center [364, 123] width 13 height 11
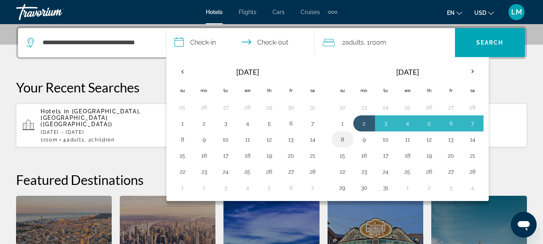
click at [345, 139] on button "8" at bounding box center [342, 139] width 13 height 11
type input "**********"
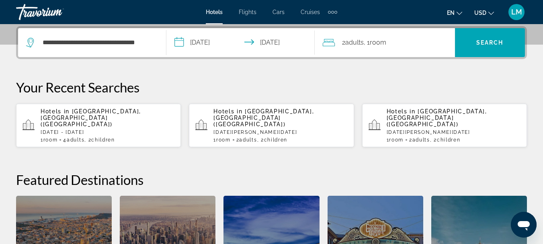
click at [326, 40] on icon "Travelers: 2 adults, 0 children" at bounding box center [329, 43] width 12 height 10
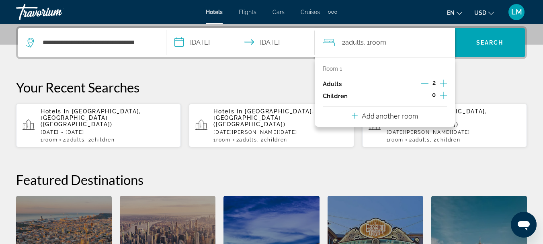
click at [443, 82] on icon "Increment adults" at bounding box center [443, 83] width 7 height 10
click at [444, 95] on icon "Increment children" at bounding box center [443, 95] width 7 height 7
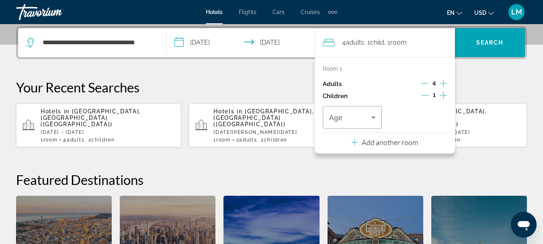
click at [444, 95] on icon "Increment children" at bounding box center [443, 95] width 7 height 7
click at [375, 117] on icon "Travelers: 4 adults, 2 children" at bounding box center [374, 118] width 10 height 10
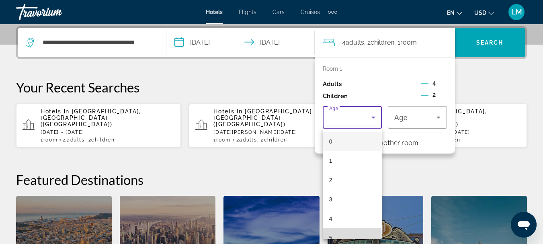
click at [351, 235] on mat-option "5" at bounding box center [352, 237] width 59 height 19
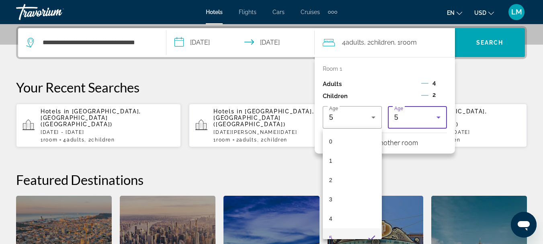
scroll to position [8, 0]
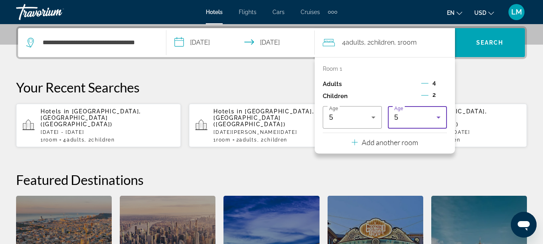
click at [439, 118] on icon "Travelers: 4 adults, 2 children" at bounding box center [439, 118] width 4 height 2
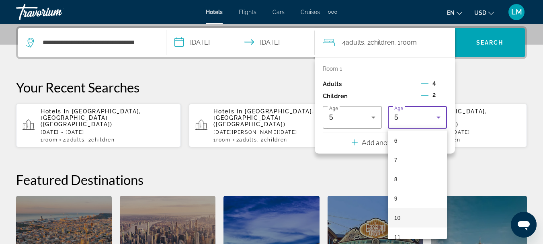
scroll to position [118, 0]
click at [407, 212] on mat-option "10" at bounding box center [417, 216] width 59 height 19
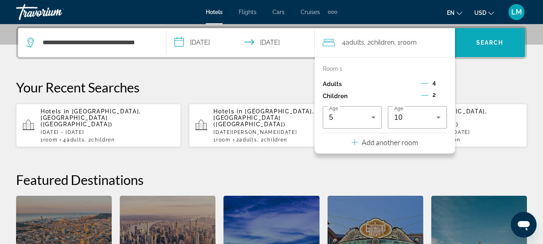
click at [487, 41] on span "Search" at bounding box center [489, 42] width 27 height 6
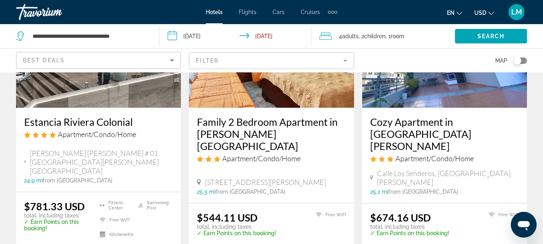
scroll to position [1126, 0]
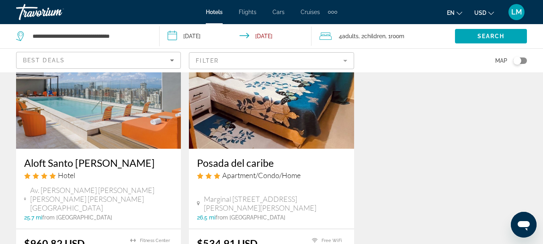
scroll to position [161, 0]
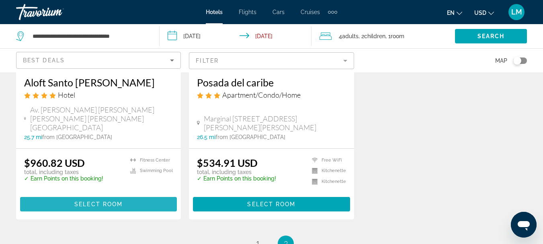
click at [85, 195] on span "Main content" at bounding box center [98, 204] width 157 height 19
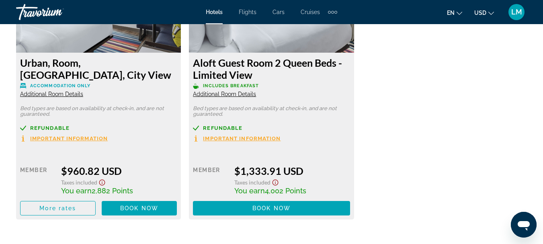
scroll to position [1206, 0]
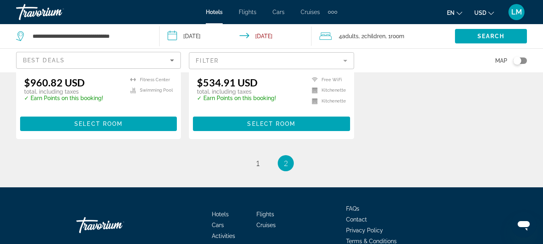
scroll to position [274, 0]
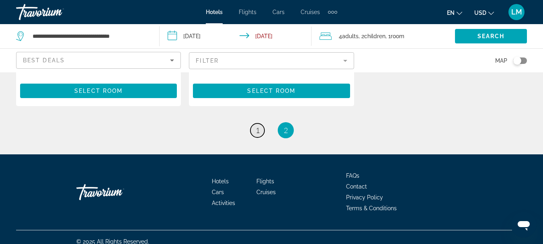
click at [255, 123] on link "page 1" at bounding box center [258, 130] width 14 height 14
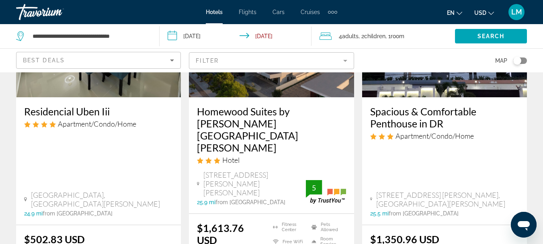
scroll to position [483, 0]
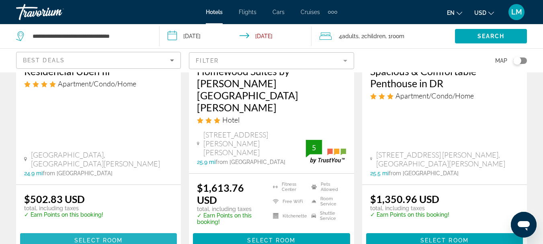
click at [90, 237] on span "Select Room" at bounding box center [98, 240] width 48 height 6
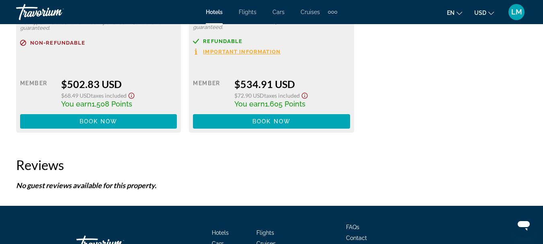
scroll to position [1427, 0]
